Goal: Transaction & Acquisition: Purchase product/service

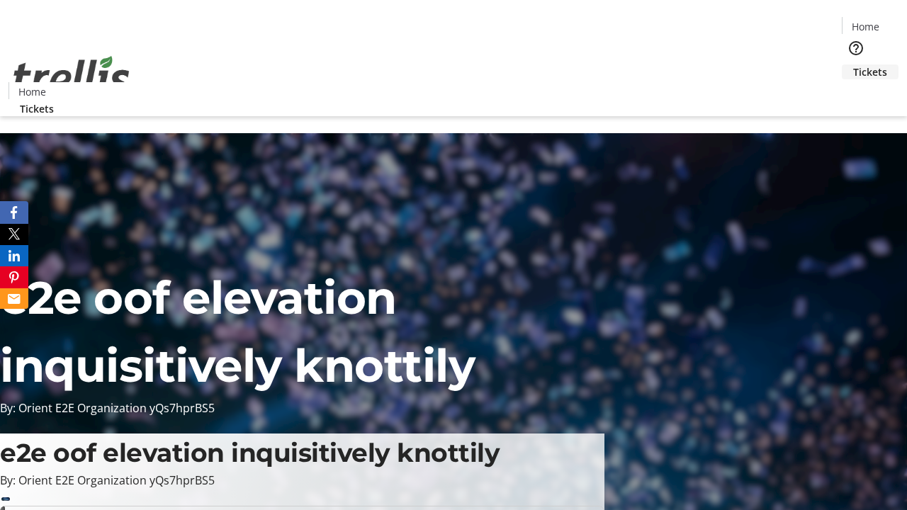
click at [853, 65] on span "Tickets" at bounding box center [870, 72] width 34 height 15
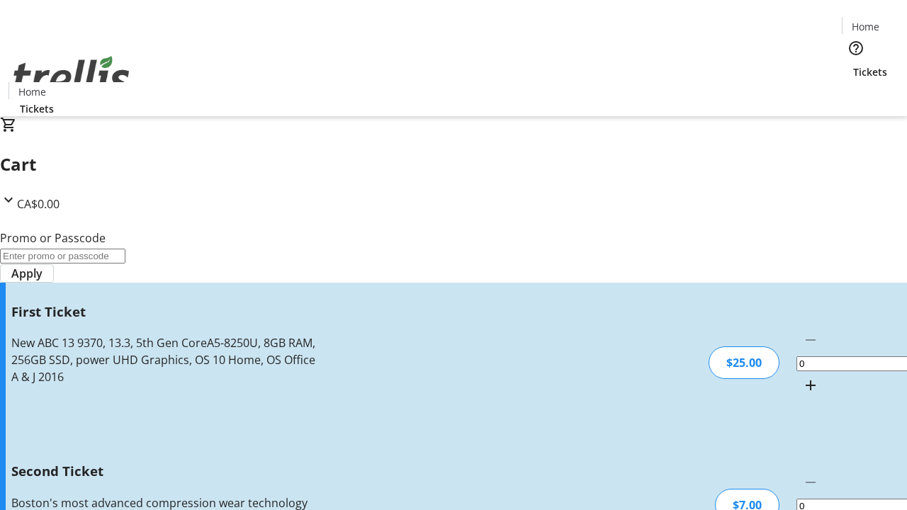
click at [802, 377] on mat-icon "Increment by one" at bounding box center [810, 385] width 17 height 17
type input "1"
type input "2"
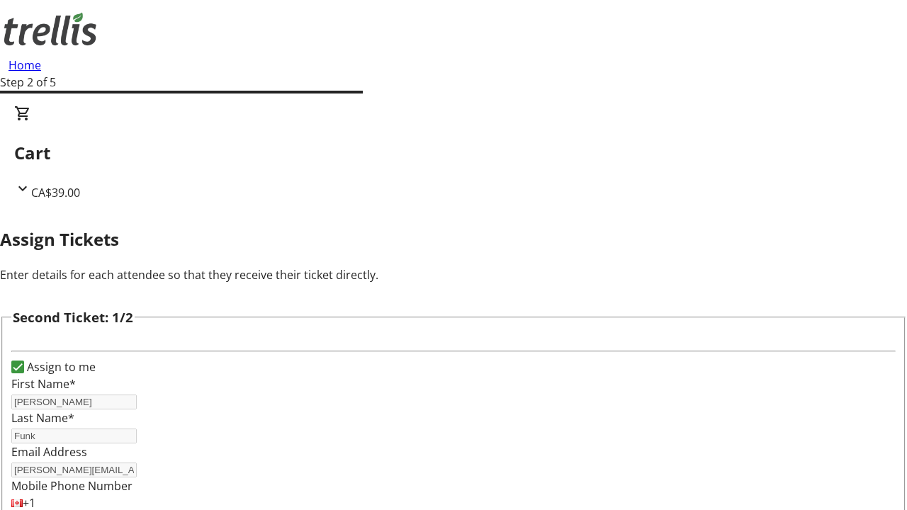
type input "[PERSON_NAME]"
type input "[PERSON_NAME][EMAIL_ADDRESS][DOMAIN_NAME]"
